Goal: Find specific page/section: Find specific page/section

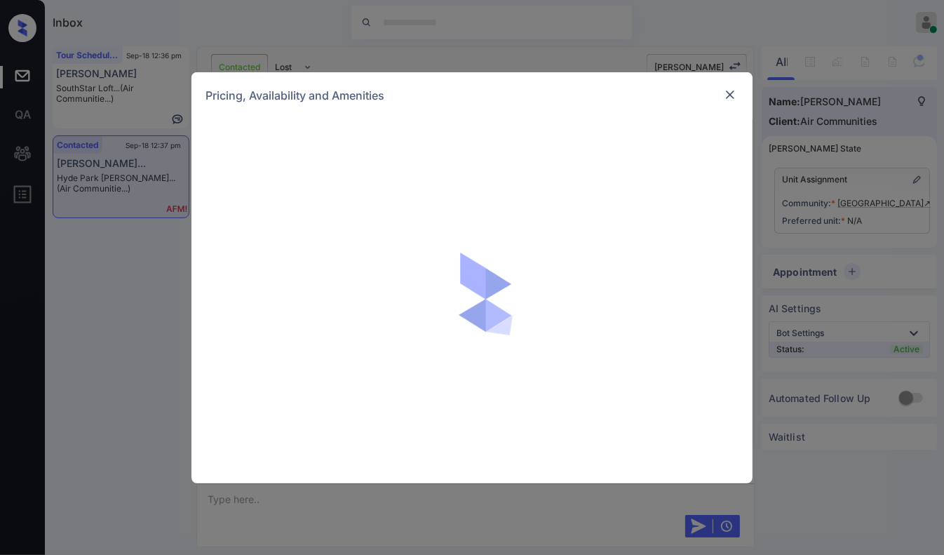
scroll to position [1649, 0]
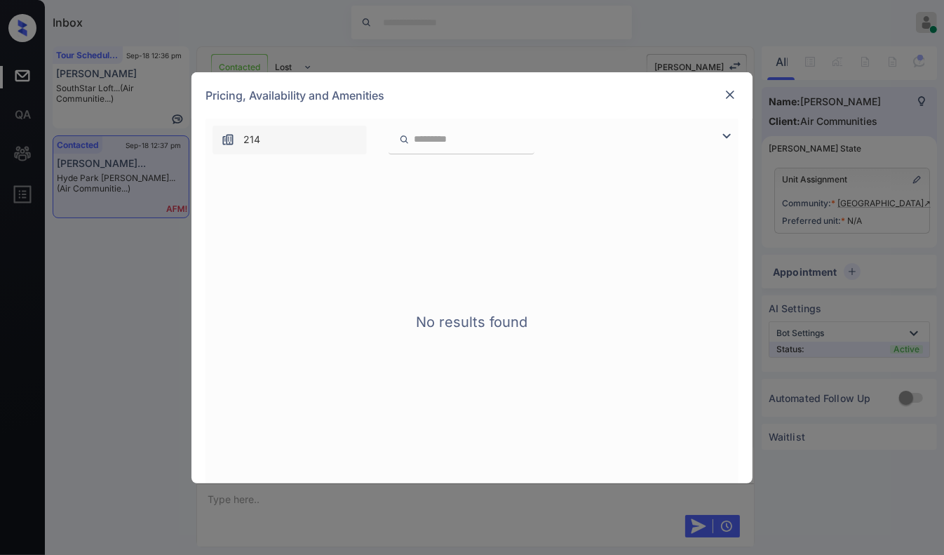
click at [731, 95] on img at bounding box center [730, 95] width 14 height 14
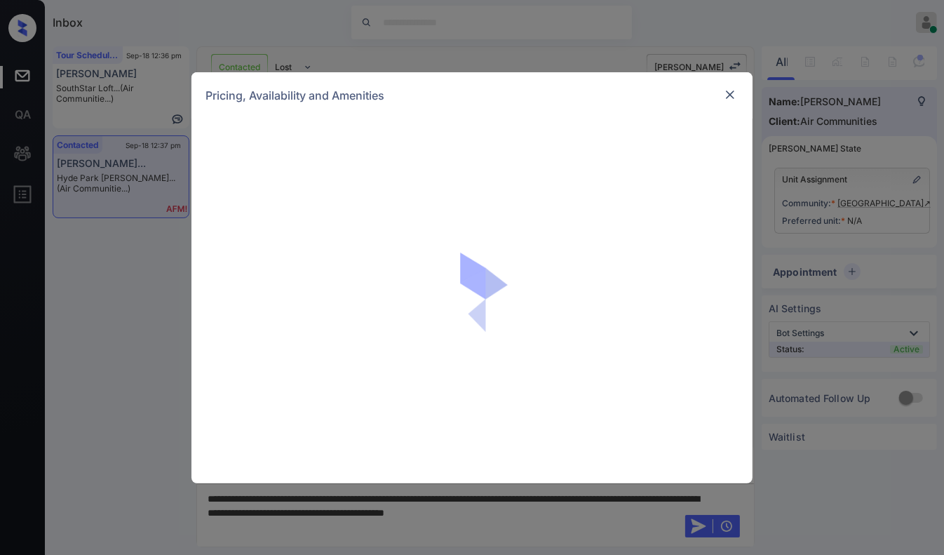
scroll to position [70, 0]
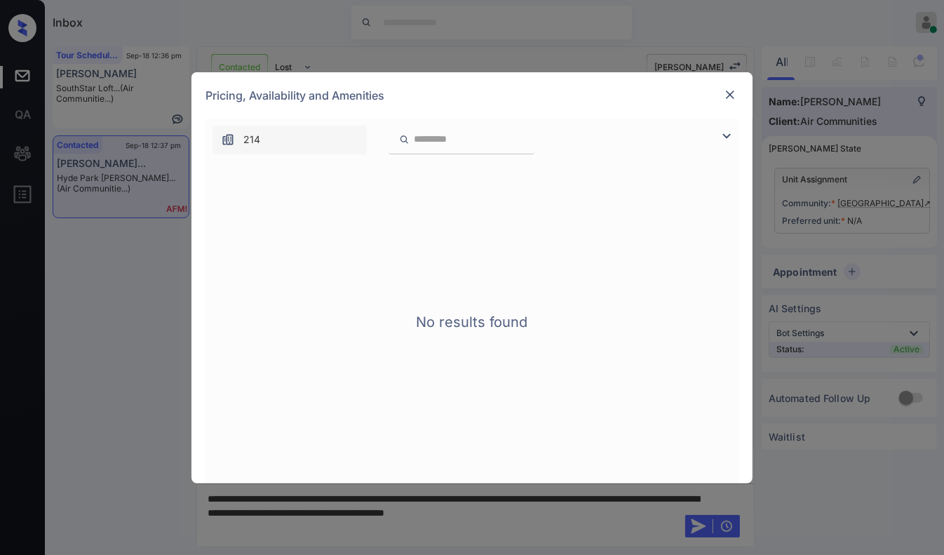
click at [739, 90] on div "Pricing, Availability and Amenities" at bounding box center [472, 95] width 561 height 46
click at [730, 90] on img at bounding box center [730, 95] width 14 height 14
